Goal: Find specific page/section: Find specific page/section

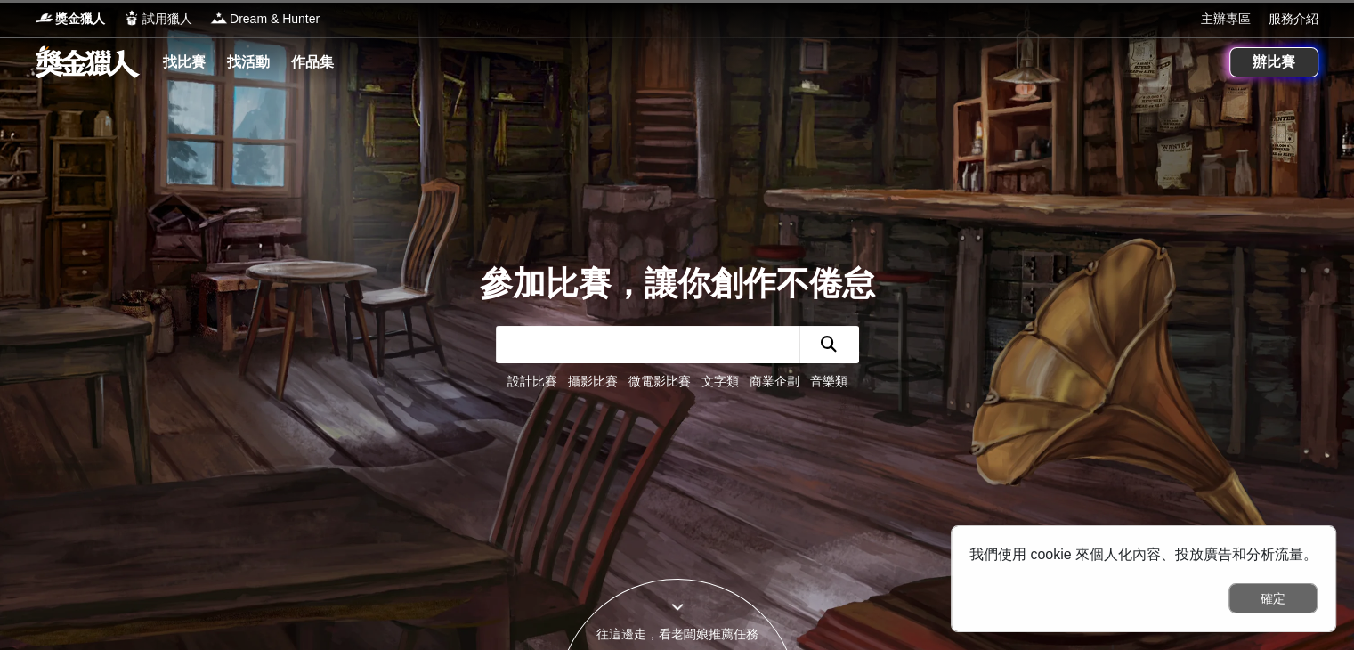
click at [1281, 599] on button "確定" at bounding box center [1273, 598] width 89 height 30
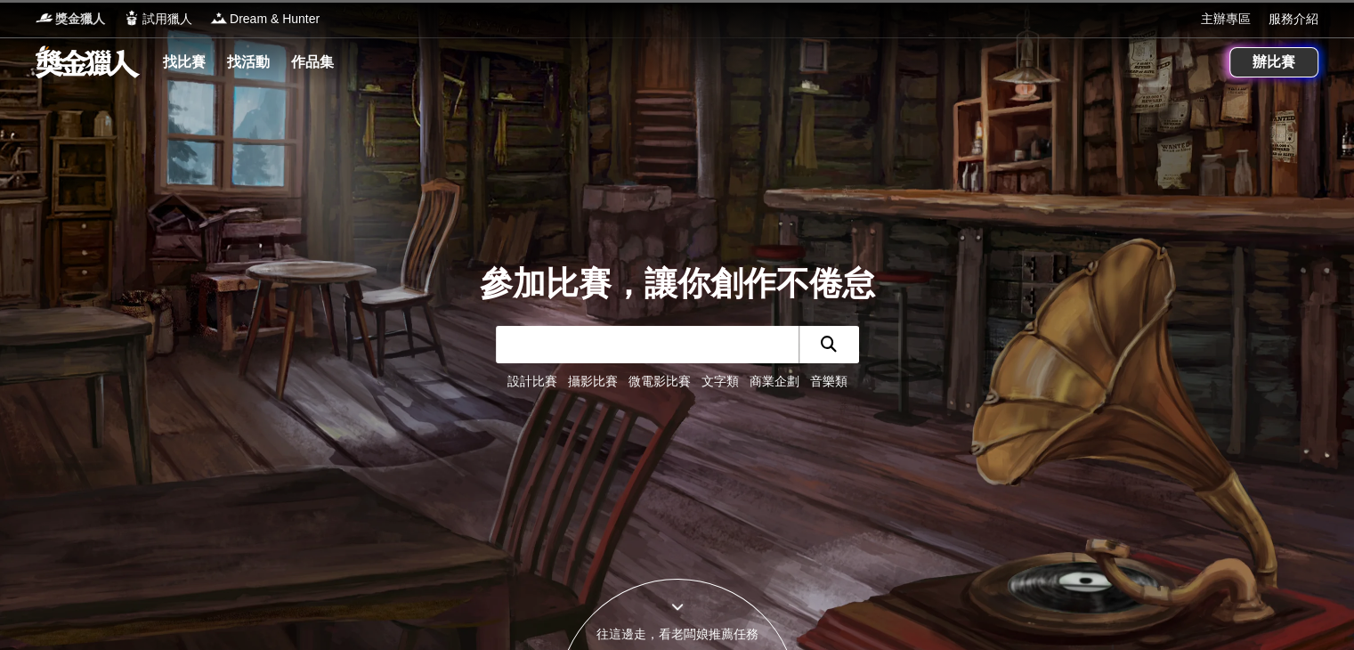
click at [70, 20] on span "獎金獵人" at bounding box center [80, 19] width 50 height 19
click at [90, 54] on link at bounding box center [88, 62] width 108 height 34
click at [184, 56] on link "找比賽" at bounding box center [184, 62] width 57 height 25
